Goal: Find specific page/section: Find specific page/section

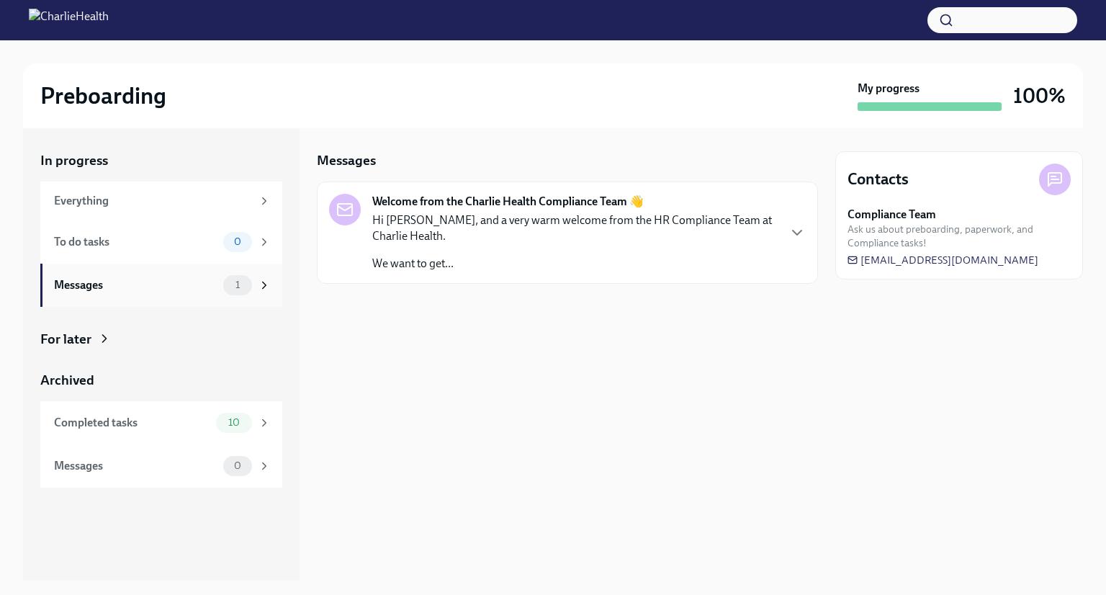
click at [193, 298] on div "Messages 1" at bounding box center [161, 285] width 242 height 43
click at [225, 283] on div "1" at bounding box center [237, 285] width 29 height 20
click at [268, 280] on icon at bounding box center [264, 285] width 13 height 13
click at [142, 290] on div "Messages" at bounding box center [135, 285] width 163 height 16
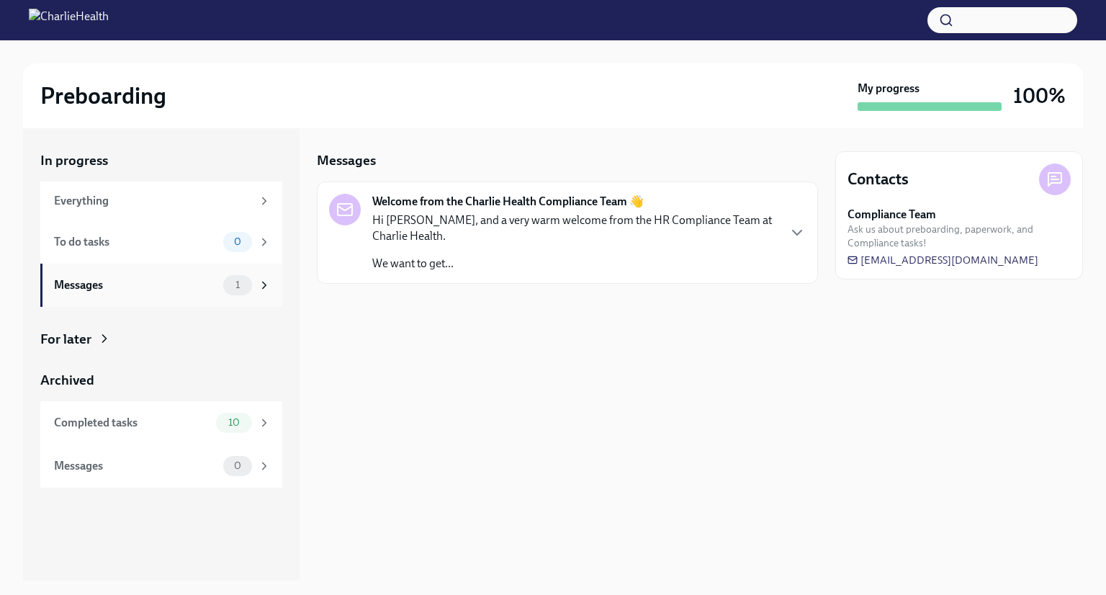
click at [142, 290] on div "Messages" at bounding box center [135, 285] width 163 height 16
